Goal: Task Accomplishment & Management: Use online tool/utility

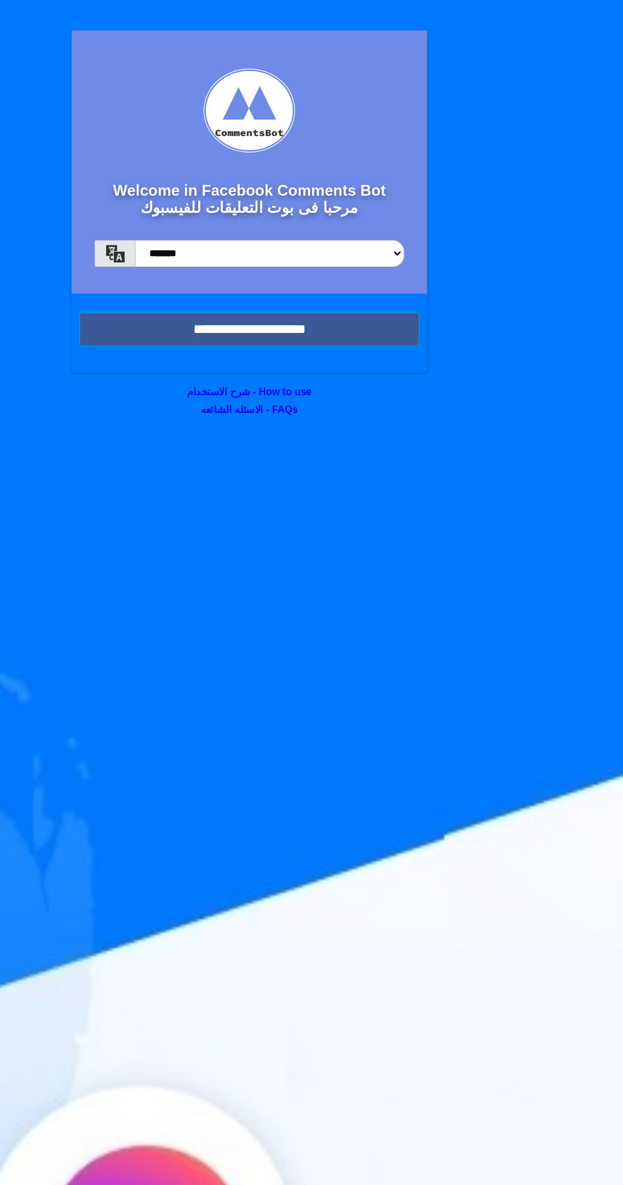
click at [394, 262] on input "**********" at bounding box center [311, 275] width 283 height 28
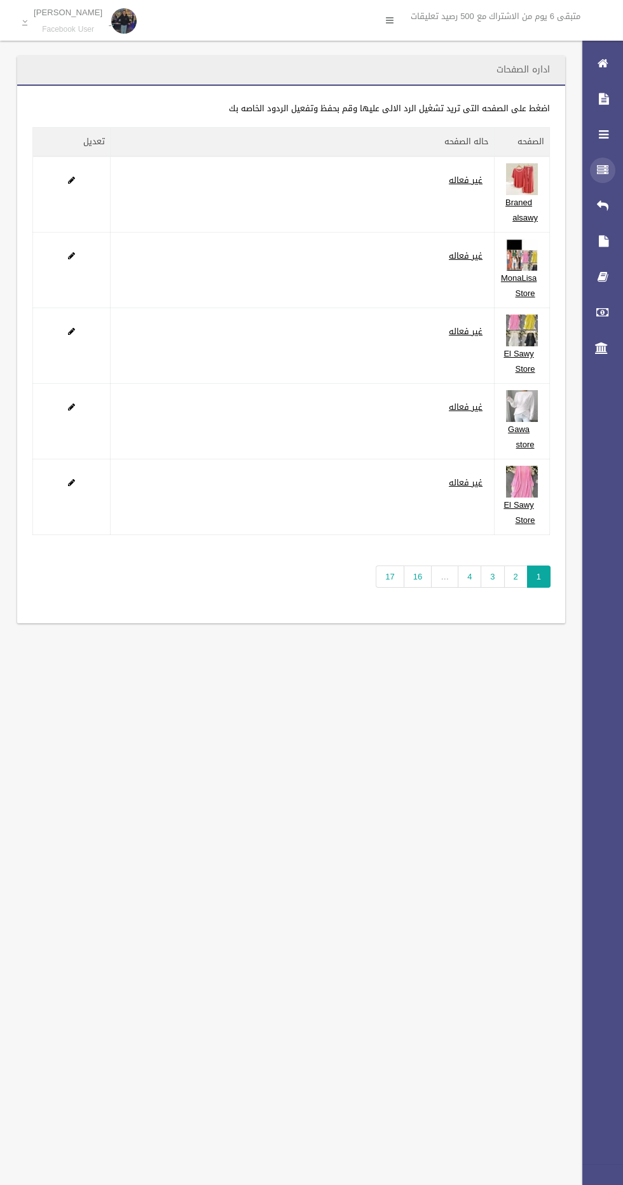
click at [602, 170] on icon at bounding box center [602, 170] width 11 height 25
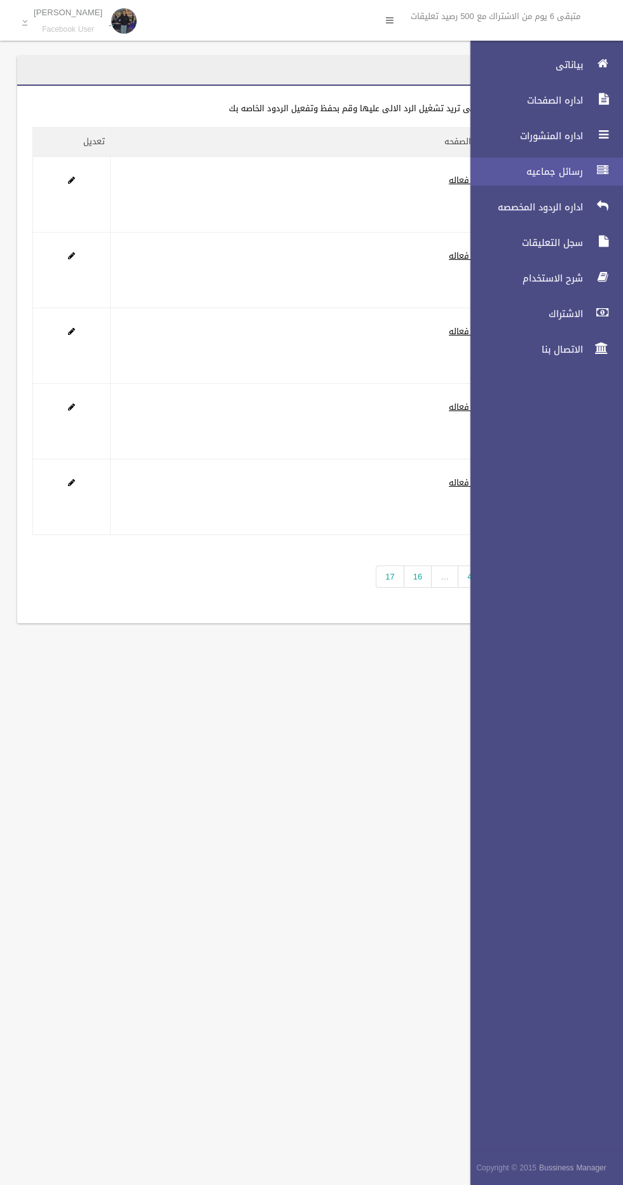
click at [562, 168] on span "رسائل جماعيه" at bounding box center [522, 171] width 127 height 13
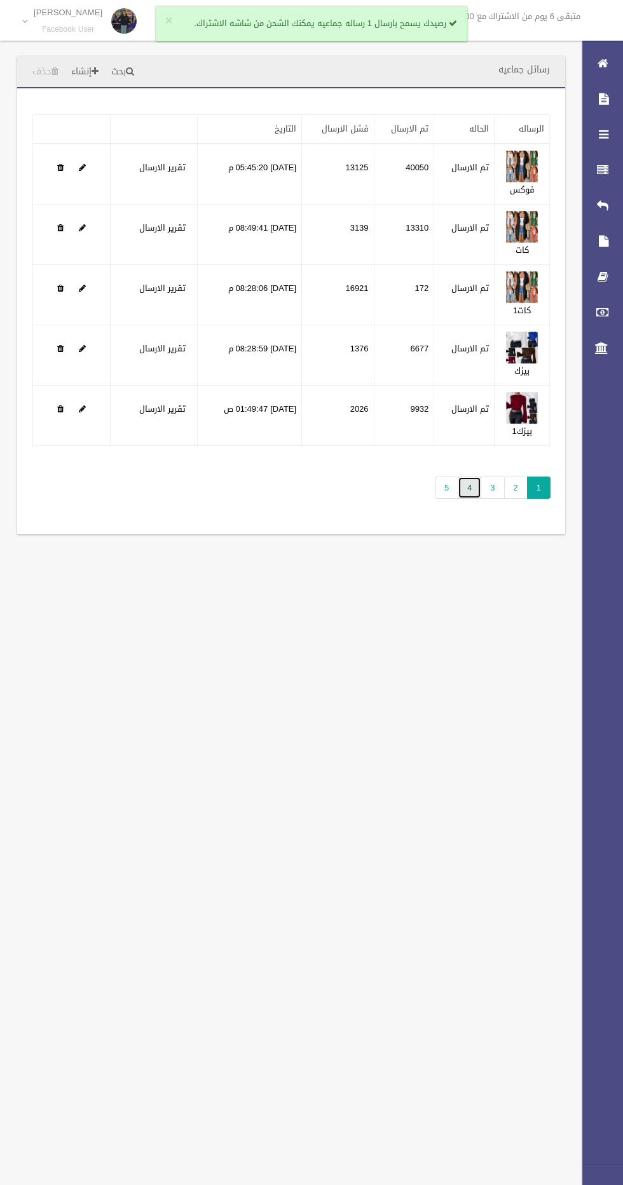
click at [470, 493] on link "4" at bounding box center [470, 488] width 24 height 22
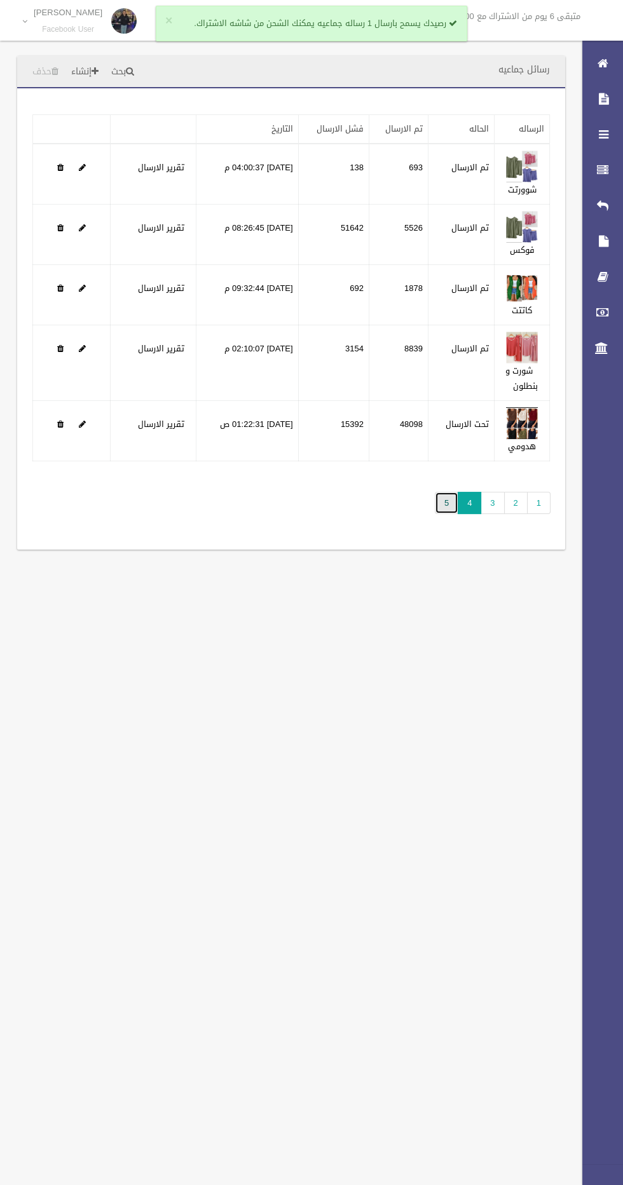
click at [441, 501] on link "5" at bounding box center [447, 503] width 24 height 22
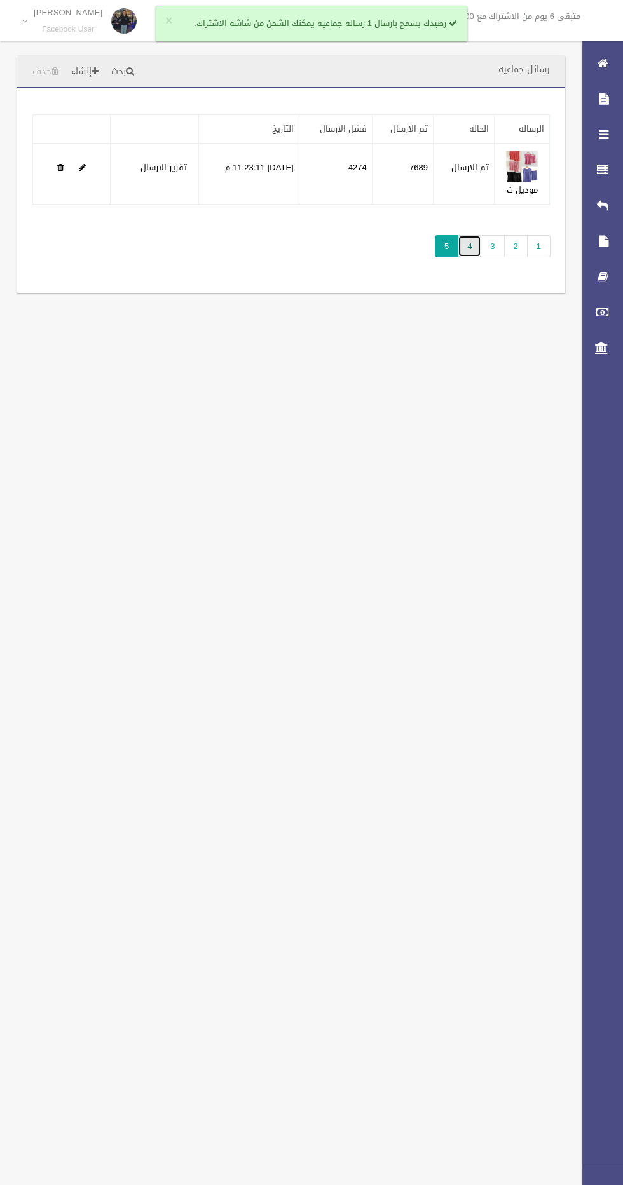
click at [470, 244] on link "4" at bounding box center [470, 246] width 24 height 22
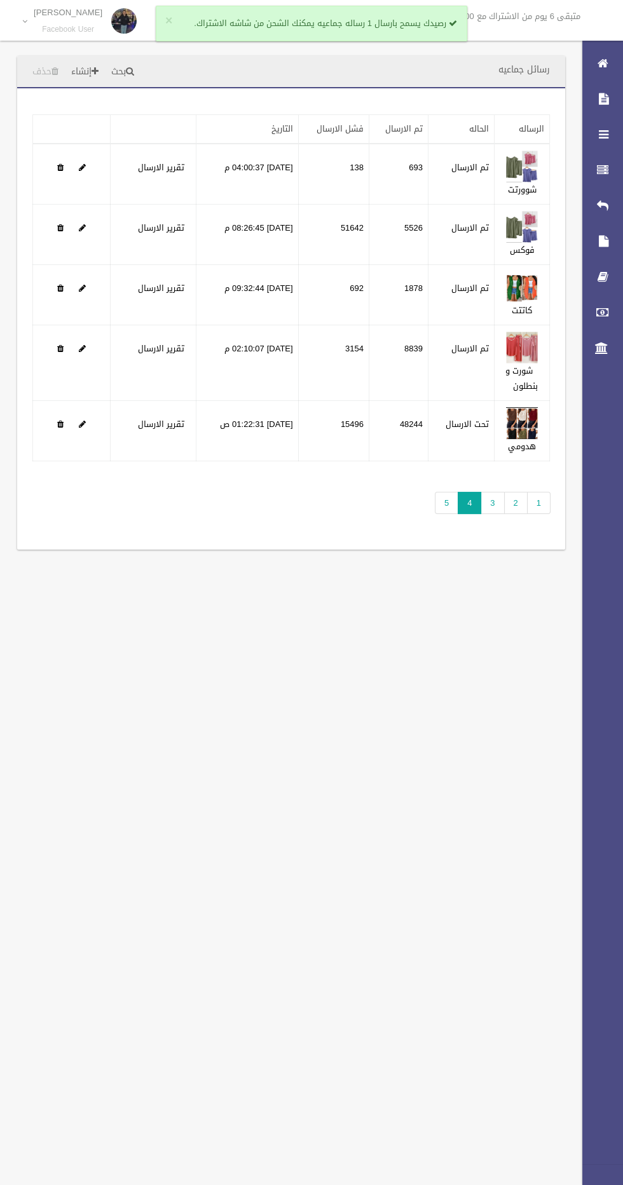
click at [220, 728] on div "رسائل جماعيه بحث إنشاء حذف تطبيق مسح البيانات" at bounding box center [311, 592] width 623 height 1185
click at [195, 672] on div "رسائل جماعيه بحث إنشاء حذف تطبيق مسح البيانات" at bounding box center [311, 592] width 623 height 1185
